Goal: Task Accomplishment & Management: Manage account settings

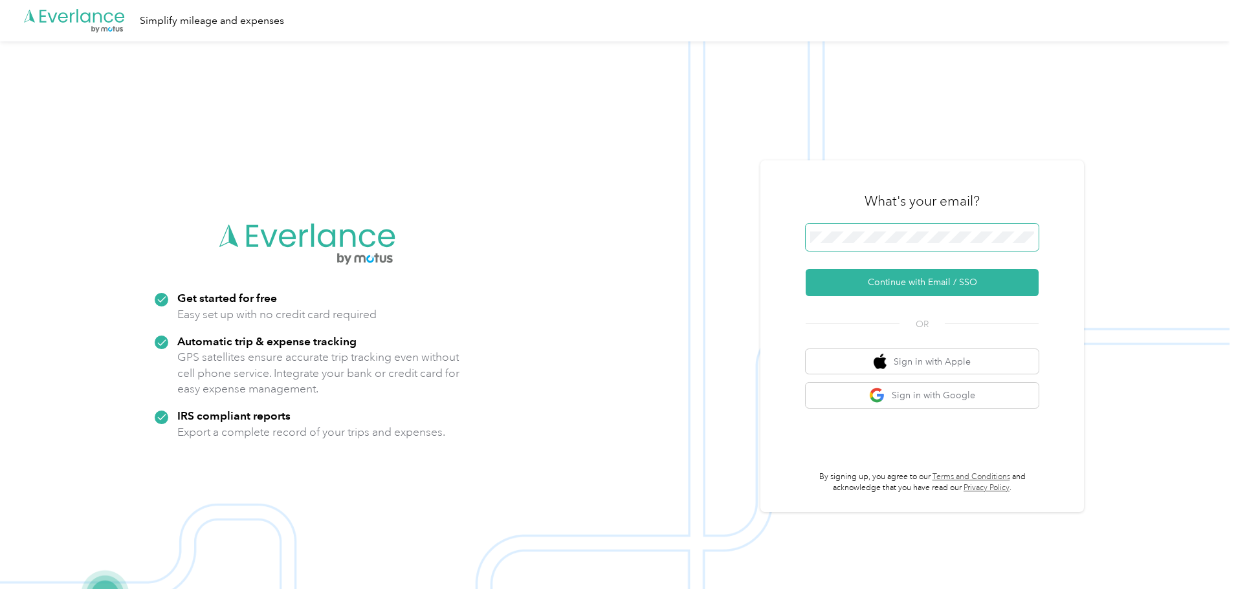
click at [876, 244] on span at bounding box center [921, 237] width 233 height 27
click at [895, 286] on button "Continue with Email / SSO" at bounding box center [921, 282] width 233 height 27
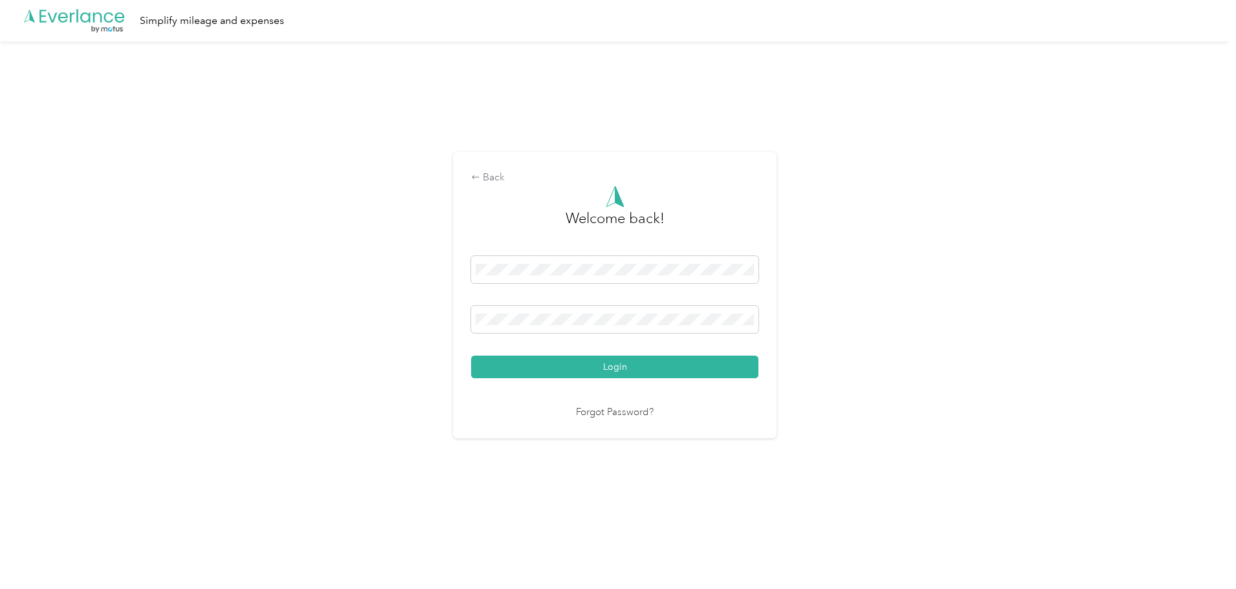
click at [532, 371] on button "Login" at bounding box center [614, 367] width 287 height 23
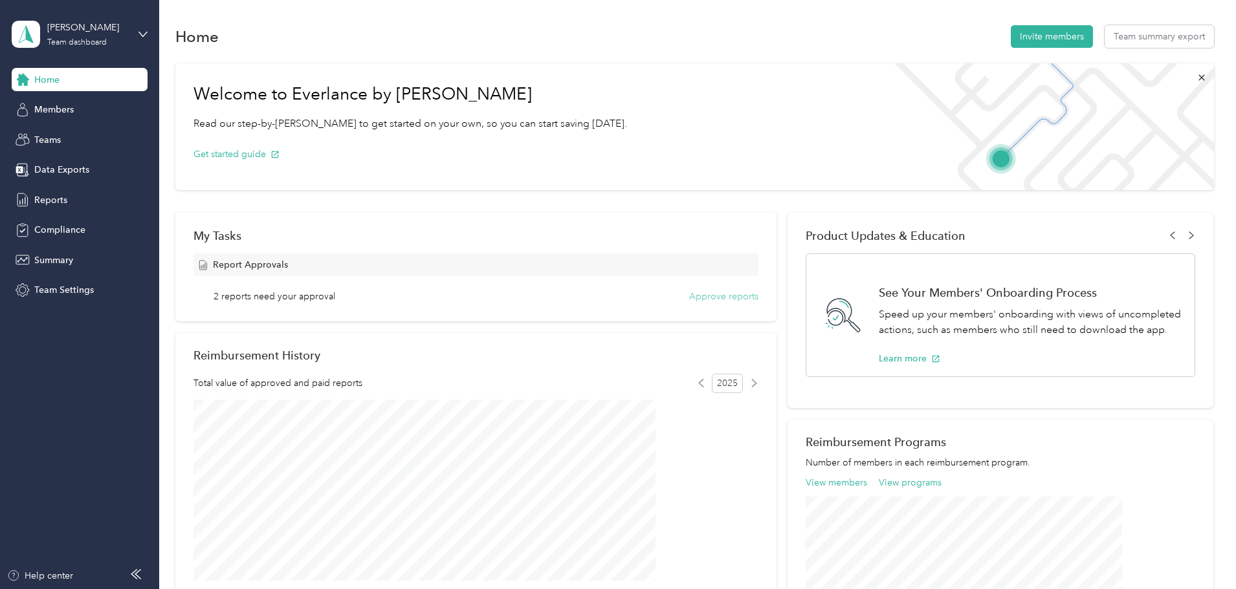
click at [705, 300] on button "Approve reports" at bounding box center [723, 297] width 69 height 14
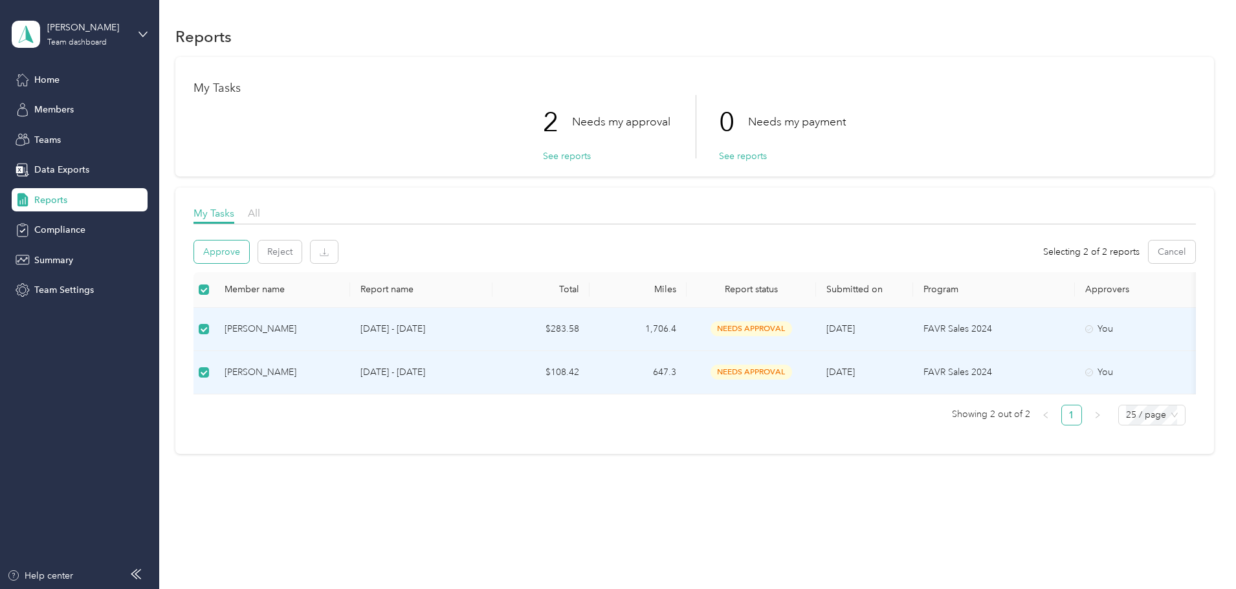
click at [249, 255] on button "Approve" at bounding box center [221, 252] width 55 height 23
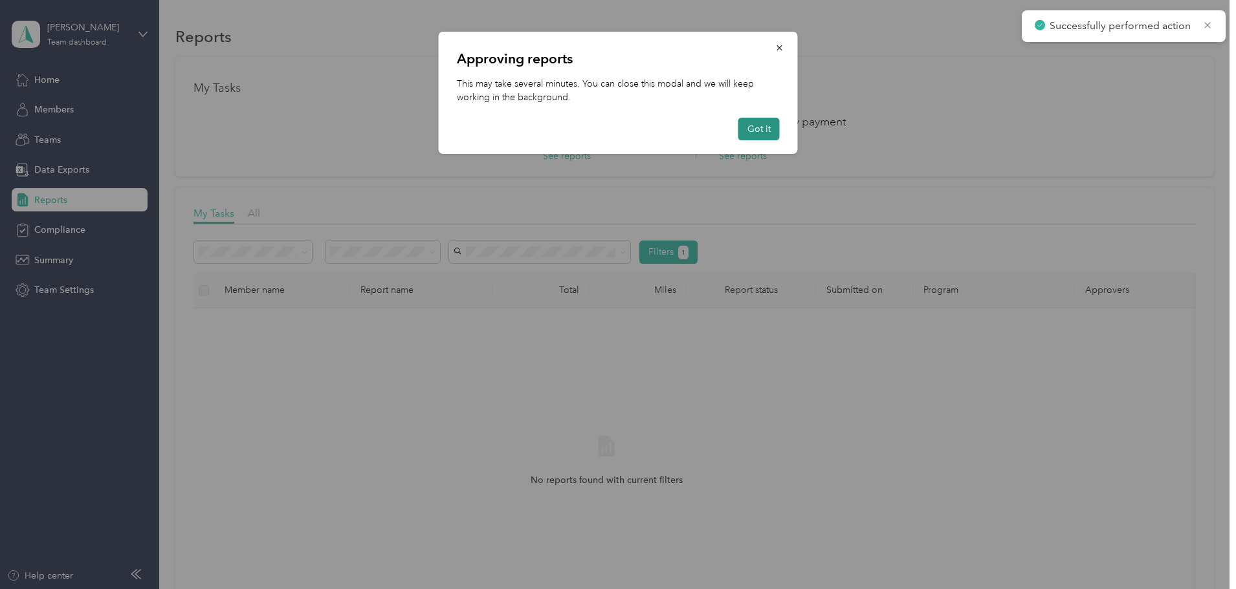
click at [760, 132] on button "Got it" at bounding box center [758, 129] width 41 height 23
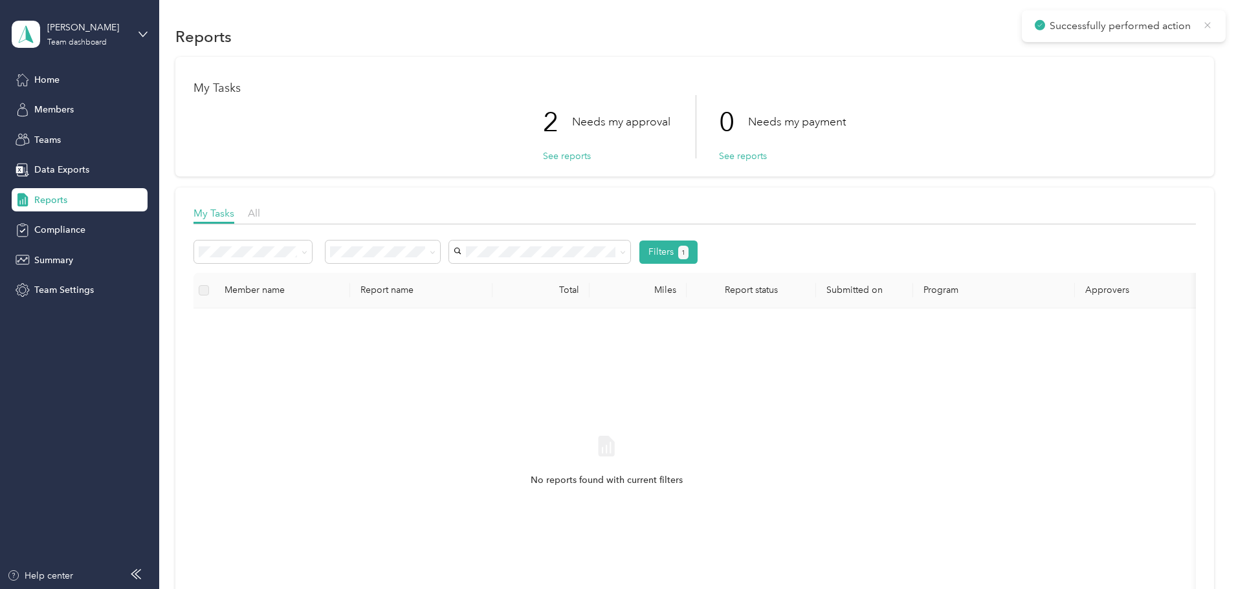
click at [1209, 25] on icon at bounding box center [1207, 25] width 10 height 12
